Goal: Book appointment/travel/reservation

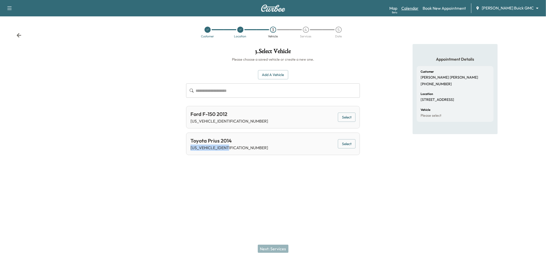
click at [418, 8] on link "Calendar" at bounding box center [409, 8] width 17 height 6
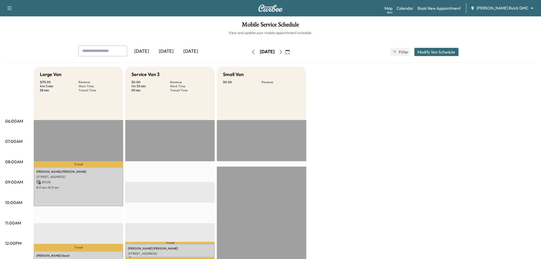
click at [194, 50] on div "[DATE]" at bounding box center [191, 52] width 25 height 12
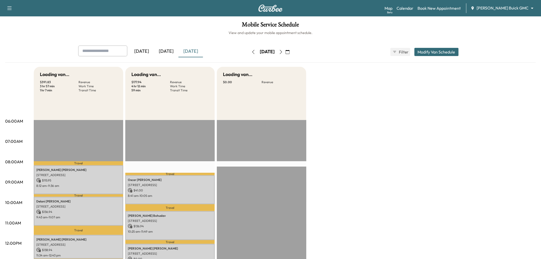
scroll to position [85, 0]
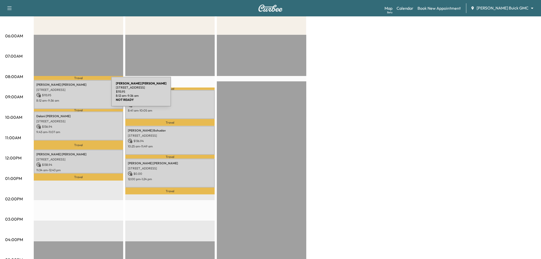
click at [73, 95] on p "$ 115.95" at bounding box center [78, 95] width 84 height 5
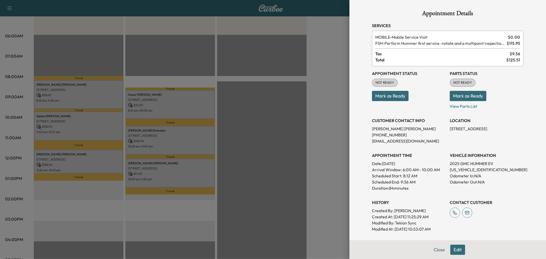
click at [54, 126] on div at bounding box center [273, 129] width 546 height 259
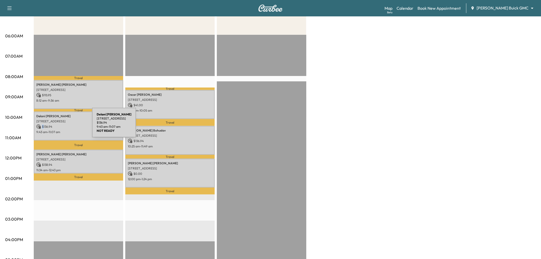
click at [54, 126] on p "$ 136.94" at bounding box center [78, 126] width 84 height 5
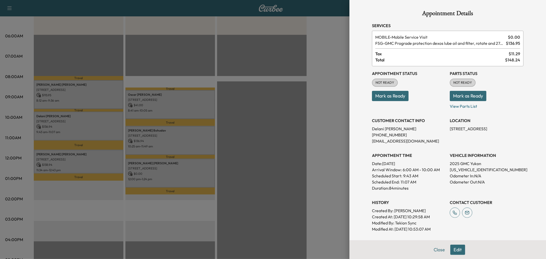
click at [73, 121] on div at bounding box center [273, 129] width 546 height 259
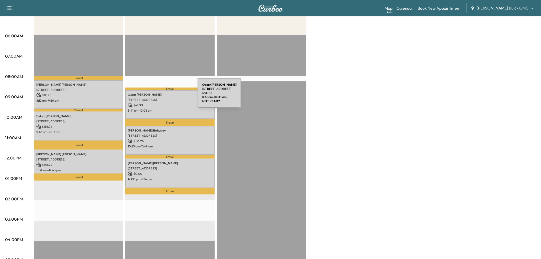
click at [159, 96] on div "[PERSON_NAME] [STREET_ADDRESS] $ 41.00 8:41 am - 10:05 am" at bounding box center [170, 104] width 90 height 29
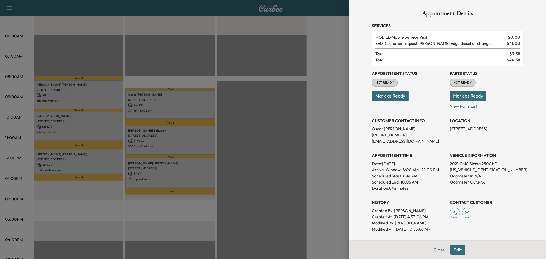
click at [200, 112] on div at bounding box center [273, 129] width 546 height 259
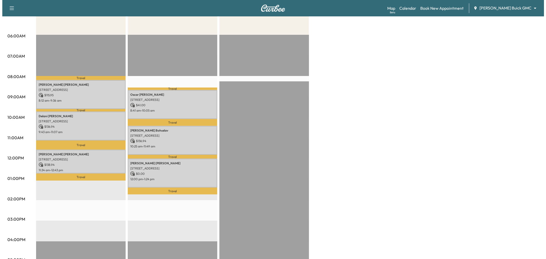
scroll to position [0, 0]
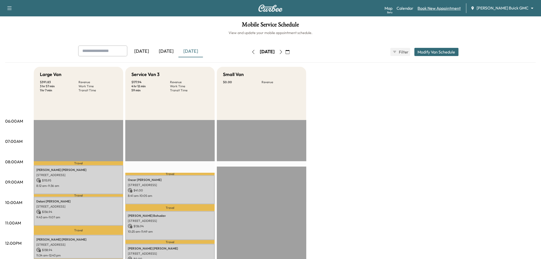
click at [451, 6] on link "Book New Appointment" at bounding box center [439, 8] width 43 height 6
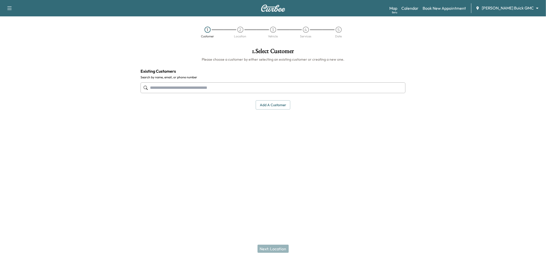
click at [214, 86] on input "text" at bounding box center [272, 87] width 265 height 11
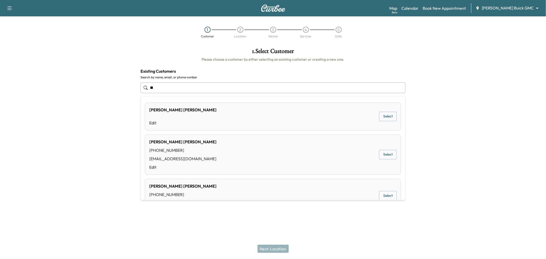
type input "*"
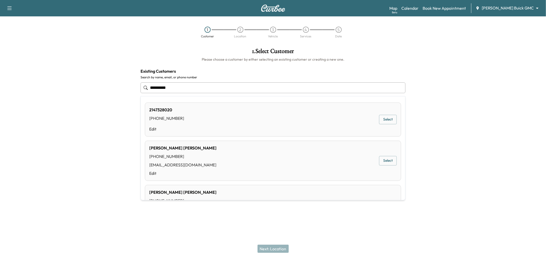
type input "**********"
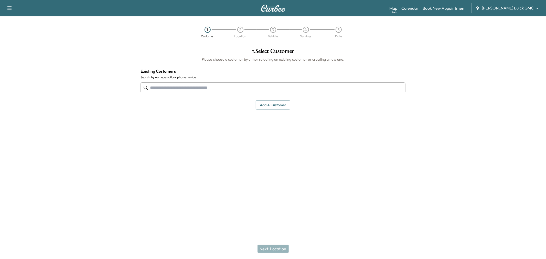
click at [180, 84] on input "text" at bounding box center [272, 87] width 265 height 11
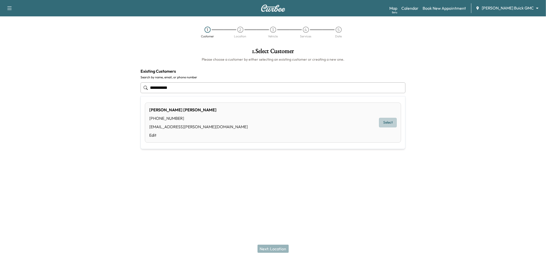
click at [385, 121] on button "Select" at bounding box center [388, 122] width 18 height 9
type input "**********"
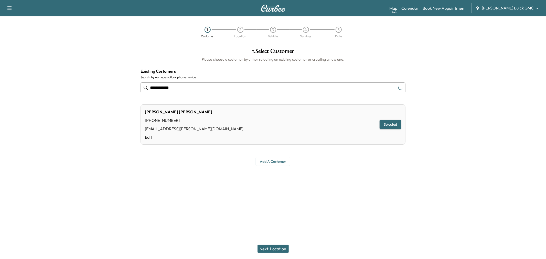
click at [283, 250] on button "Next: Location" at bounding box center [272, 249] width 31 height 8
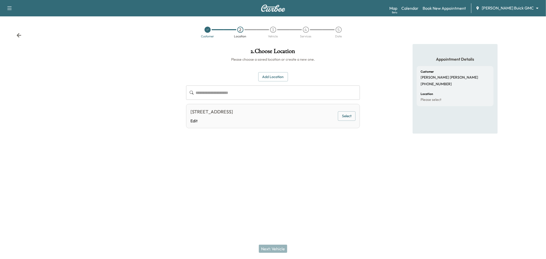
click at [346, 116] on button "Select" at bounding box center [347, 115] width 18 height 9
click at [272, 248] on button "Next: Vehicle" at bounding box center [273, 249] width 28 height 8
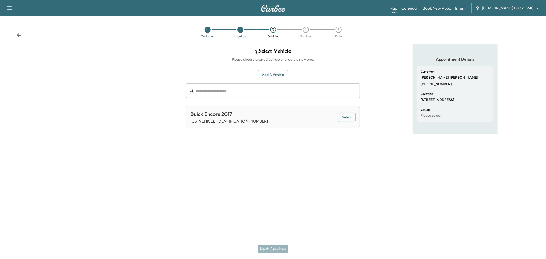
drag, startPoint x: 348, startPoint y: 119, endPoint x: 349, endPoint y: 122, distance: 2.9
click at [348, 120] on button "Select" at bounding box center [347, 117] width 18 height 9
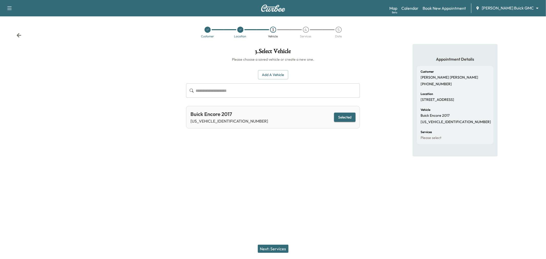
click at [283, 245] on button "Next: Services" at bounding box center [273, 249] width 31 height 8
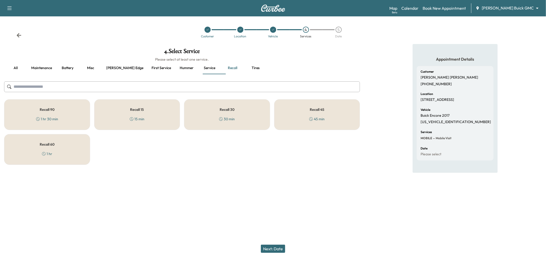
click at [198, 68] on button "Service" at bounding box center [209, 68] width 23 height 12
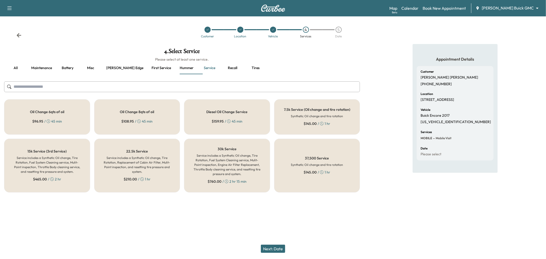
click at [18, 65] on button "all" at bounding box center [15, 68] width 23 height 12
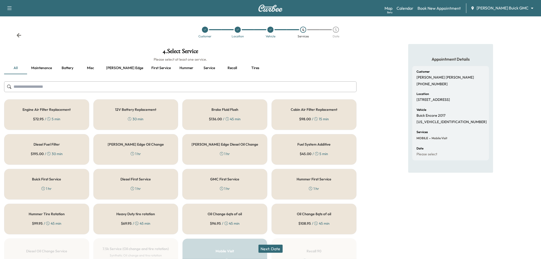
click at [39, 67] on button "Maintenance" at bounding box center [41, 68] width 29 height 12
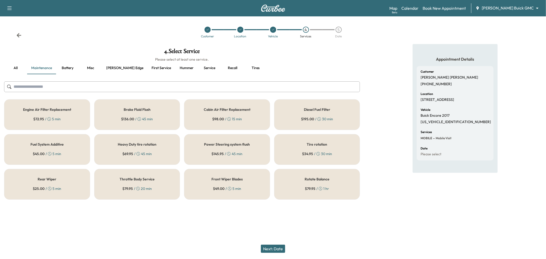
click at [71, 69] on button "Battery" at bounding box center [67, 68] width 23 height 12
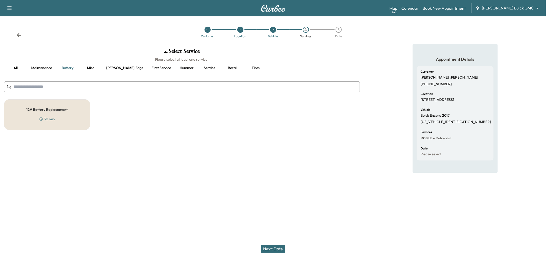
click at [69, 115] on div "12V Battery Replacement 30 min" at bounding box center [47, 114] width 86 height 31
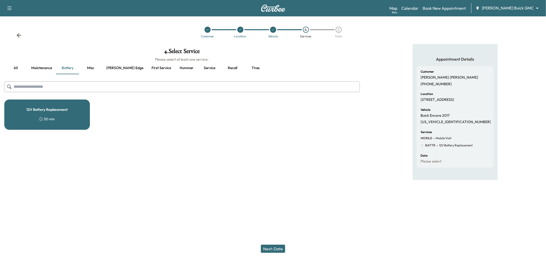
click at [274, 247] on button "Next: Date" at bounding box center [273, 249] width 24 height 8
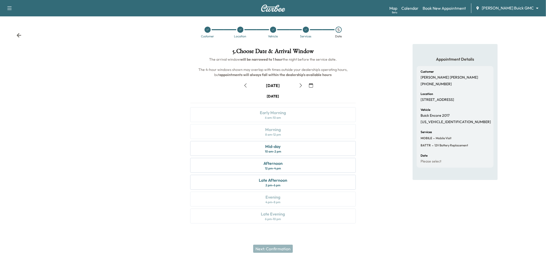
click at [246, 88] on button "button" at bounding box center [245, 85] width 9 height 8
drag, startPoint x: 287, startPoint y: 177, endPoint x: 283, endPoint y: 187, distance: 10.4
click at [286, 181] on div "[DATE] Early Morning 6 am - 10 am Morning 8 am - 12 pm Mid-day 10 am - 2 pm Aft…" at bounding box center [273, 160] width 174 height 132
click at [283, 188] on div "[DATE] Early Morning 6 am - 10 am Morning 8 am - 12 pm Mid-day 10 am - 2 pm Aft…" at bounding box center [273, 160] width 174 height 132
click at [278, 156] on div "[DATE] Early Morning 6 am - 10 am Morning 8 am - 12 pm Mid-day 10 am - 2 pm Aft…" at bounding box center [273, 160] width 174 height 132
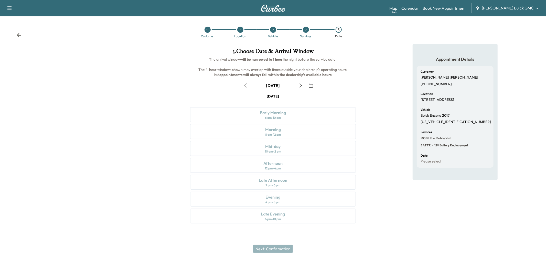
click at [247, 85] on div "[DATE]" at bounding box center [273, 85] width 64 height 8
click at [246, 85] on div "[DATE]" at bounding box center [273, 85] width 64 height 8
click at [301, 85] on icon "button" at bounding box center [300, 85] width 2 height 4
click at [242, 85] on button "button" at bounding box center [245, 85] width 9 height 8
click at [285, 168] on div "Afternoon 12 pm - 4 pm" at bounding box center [273, 165] width 166 height 15
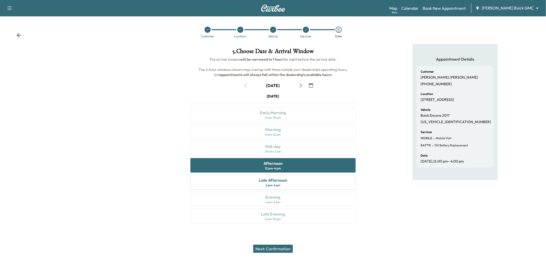
click at [277, 248] on button "Next: Confirmation" at bounding box center [273, 249] width 40 height 8
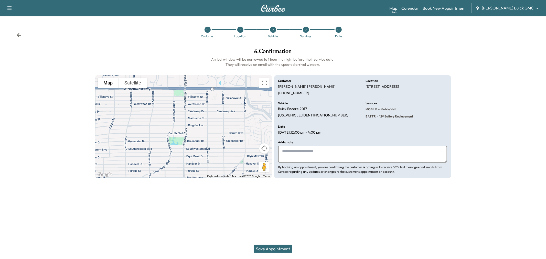
click at [270, 247] on button "Save Appointment" at bounding box center [273, 249] width 39 height 8
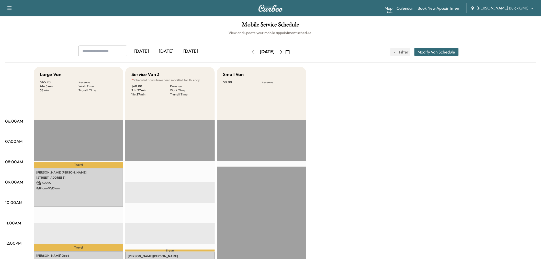
scroll to position [142, 0]
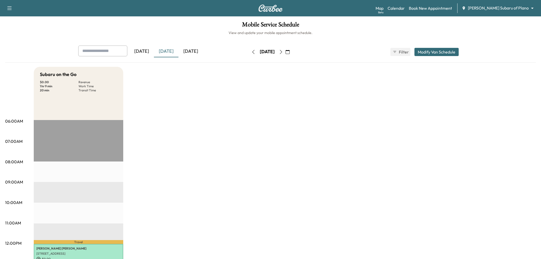
scroll to position [85, 0]
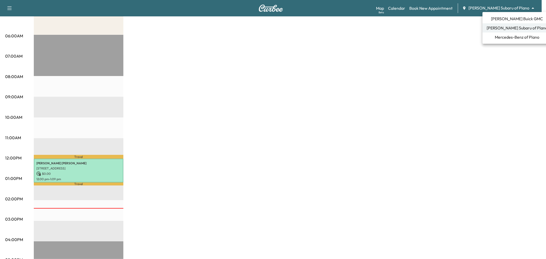
click at [513, 5] on body "Support Log Out Map Beta Calendar Book New Appointment [PERSON_NAME] Subaru of …" at bounding box center [273, 44] width 546 height 259
click at [506, 19] on span "[PERSON_NAME] Buick GMC" at bounding box center [517, 19] width 52 height 6
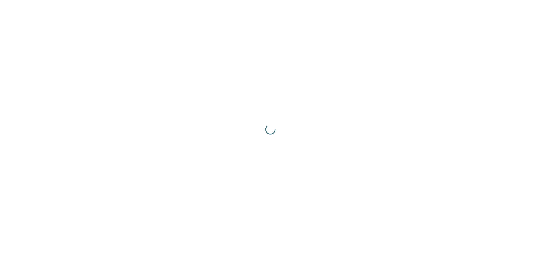
scroll to position [0, 0]
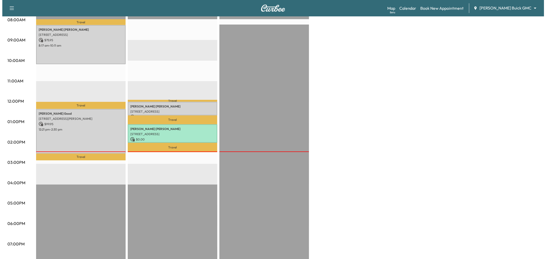
scroll to position [28, 0]
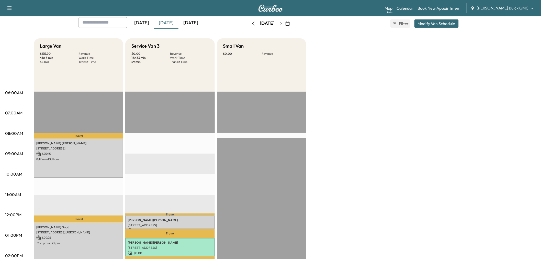
click at [430, 23] on button "Modify Van Schedule" at bounding box center [437, 23] width 44 height 8
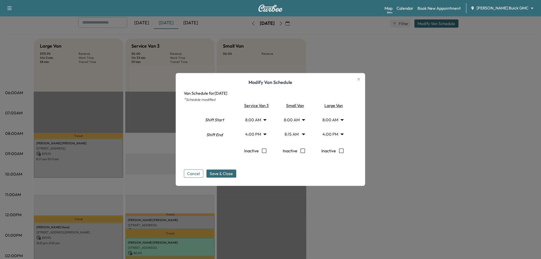
click at [258, 135] on body "Support Log Out Map Beta Calendar Book New Appointment Ewing Buick GMC ********…" at bounding box center [270, 101] width 541 height 259
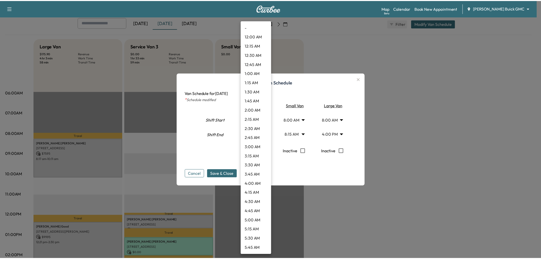
scroll to position [488, 0]
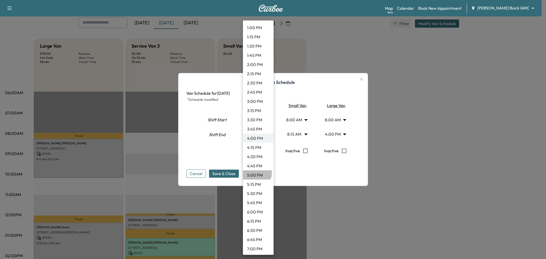
click at [256, 173] on li "5:00 PM" at bounding box center [258, 174] width 31 height 9
type input "**"
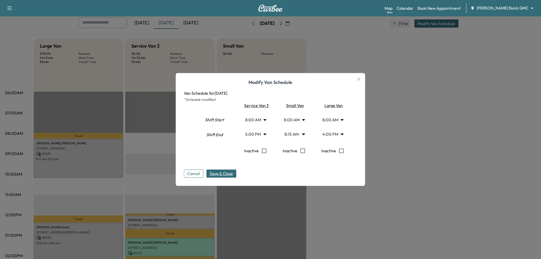
click at [222, 173] on span "Save & Close" at bounding box center [221, 174] width 23 height 6
